Goal: Book appointment/travel/reservation

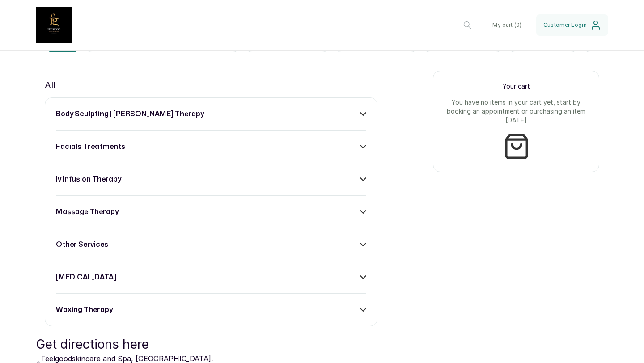
scroll to position [314, 0]
click at [369, 311] on div "body sculpting | [PERSON_NAME] therapy facials treatments iv infusion therapy m…" at bounding box center [211, 211] width 333 height 229
click at [361, 308] on icon at bounding box center [363, 309] width 6 height 6
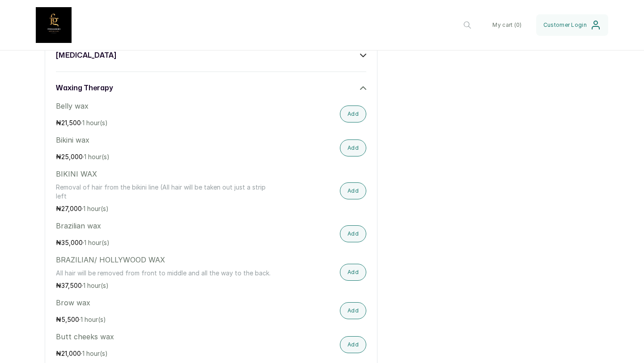
scroll to position [536, 0]
click at [352, 194] on button "Add" at bounding box center [353, 190] width 26 height 17
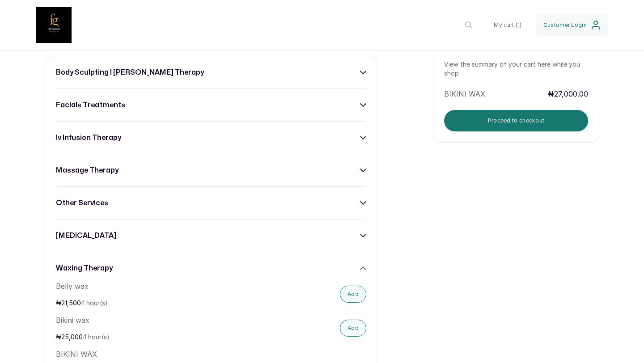
scroll to position [243, 0]
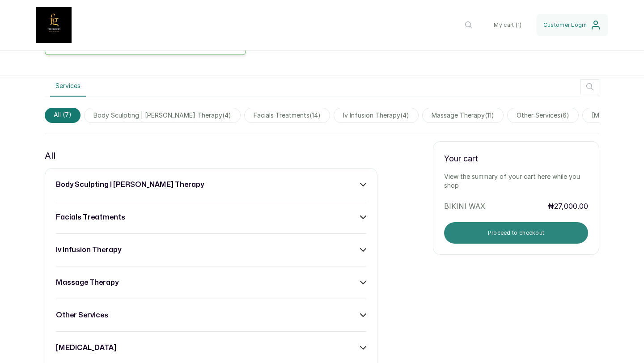
click at [502, 237] on button "Proceed to checkout" at bounding box center [516, 232] width 144 height 21
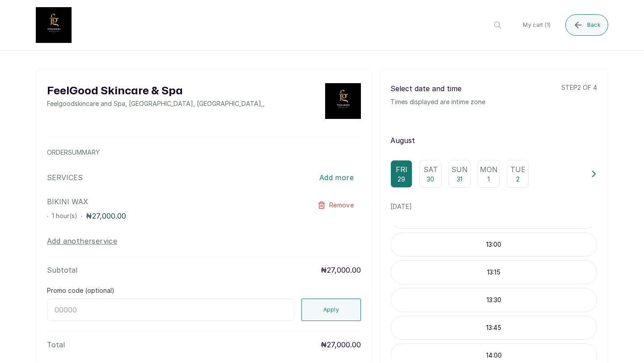
scroll to position [56, 0]
click at [486, 239] on p "13:00" at bounding box center [494, 237] width 206 height 9
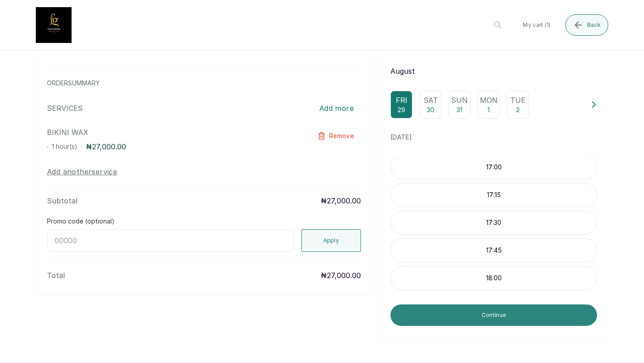
click at [451, 318] on button "Continue" at bounding box center [493, 315] width 207 height 21
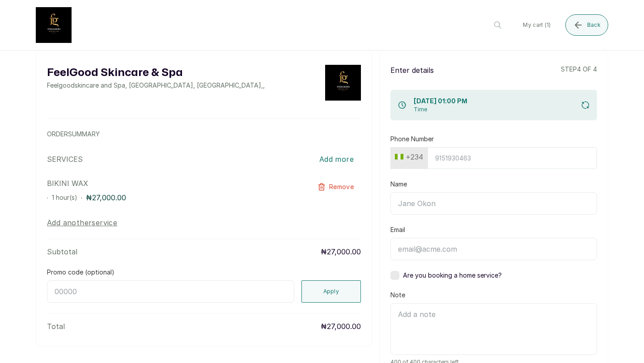
scroll to position [0, 0]
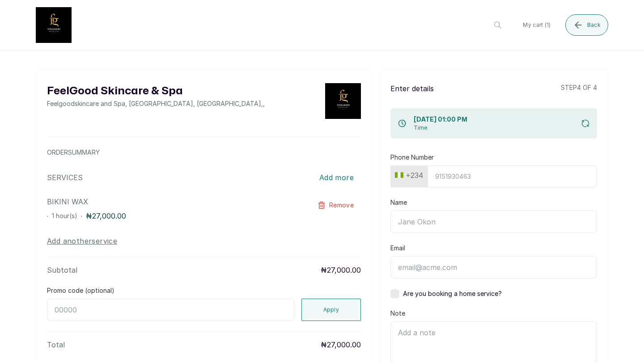
click at [434, 221] on input "Name" at bounding box center [493, 222] width 207 height 22
click at [406, 264] on input "Email" at bounding box center [493, 267] width 207 height 22
type input "h"
type input "[EMAIL_ADDRESS][DOMAIN_NAME]"
click at [415, 224] on input "Name" at bounding box center [493, 222] width 207 height 22
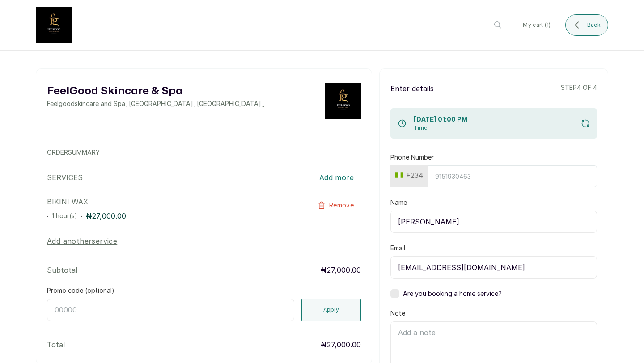
type input "[PERSON_NAME]"
click at [440, 172] on input "Phone Number" at bounding box center [512, 176] width 169 height 22
type input "813491022"
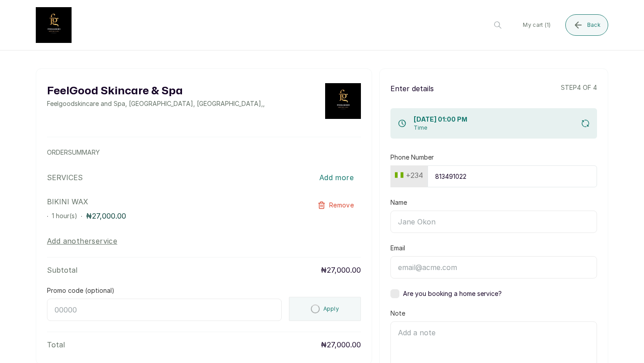
type input "8134910224"
type input "[PERSON_NAME]"
type input "[EMAIL_ADDRESS][DOMAIN_NAME]"
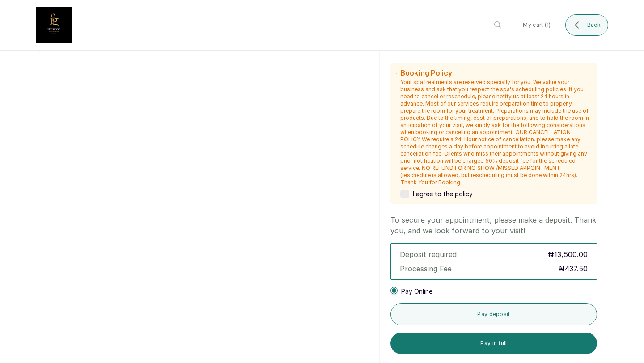
scroll to position [335, 0]
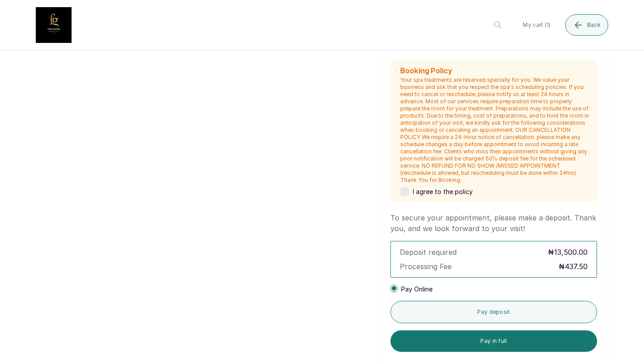
type input "8134910224"
click at [405, 187] on label at bounding box center [404, 191] width 9 height 9
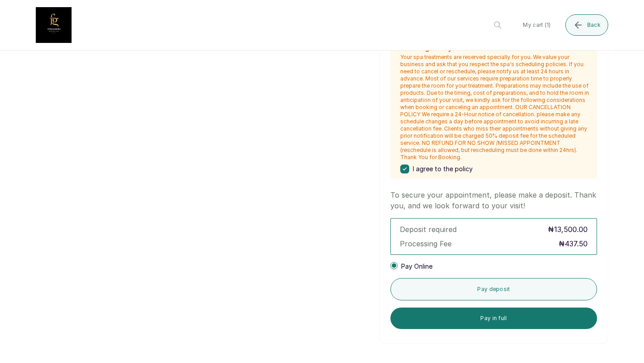
scroll to position [359, 0]
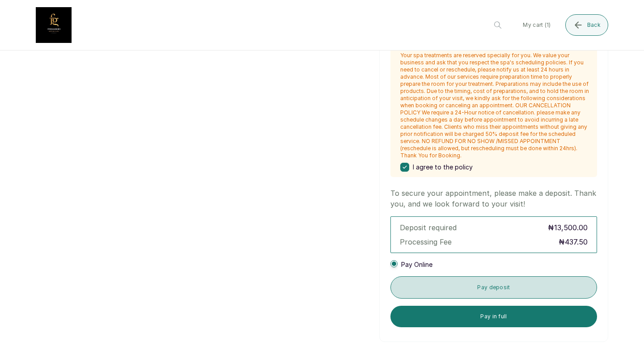
click at [428, 283] on button "Pay deposit" at bounding box center [493, 287] width 207 height 22
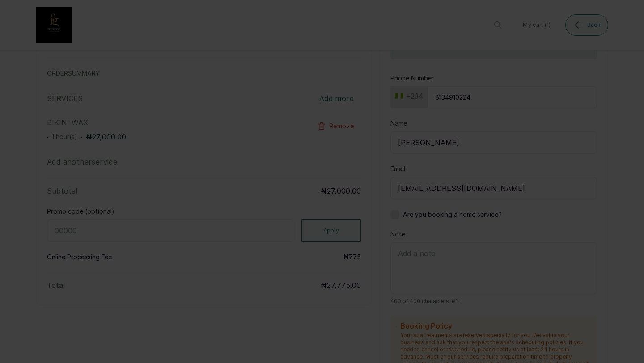
scroll to position [78, 0]
